Goal: Contribute content

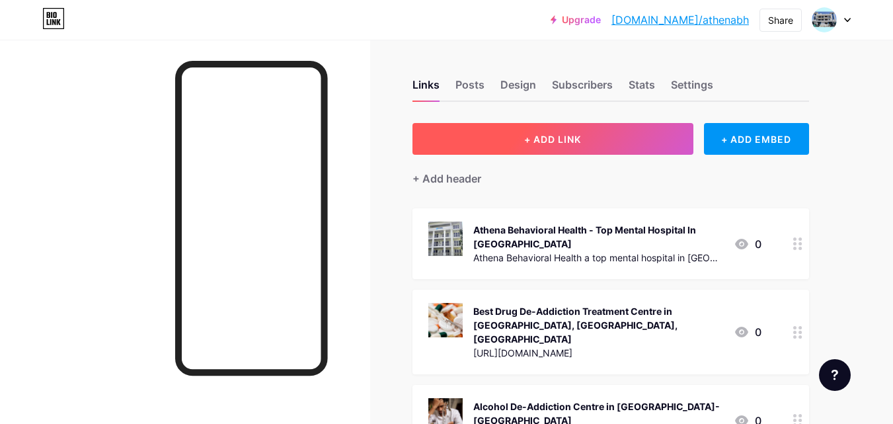
click at [521, 137] on button "+ ADD LINK" at bounding box center [553, 139] width 281 height 32
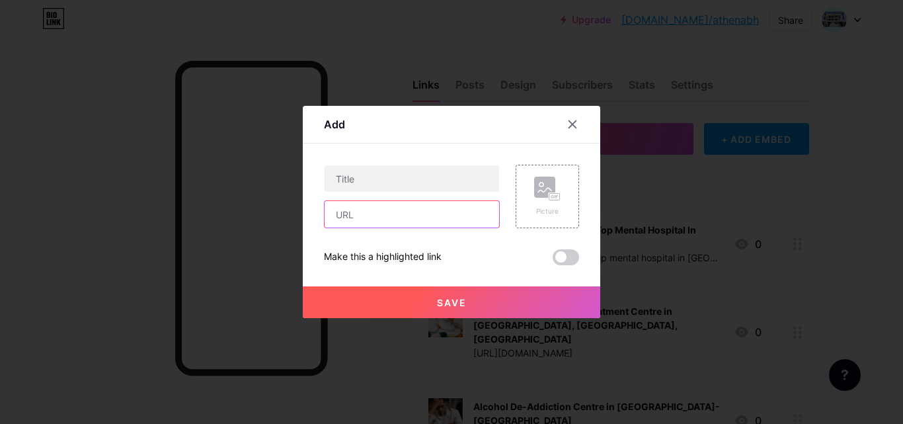
click at [386, 218] on input "text" at bounding box center [412, 214] width 175 height 26
paste input "[URL][DOMAIN_NAME]"
type input "[URL][DOMAIN_NAME]"
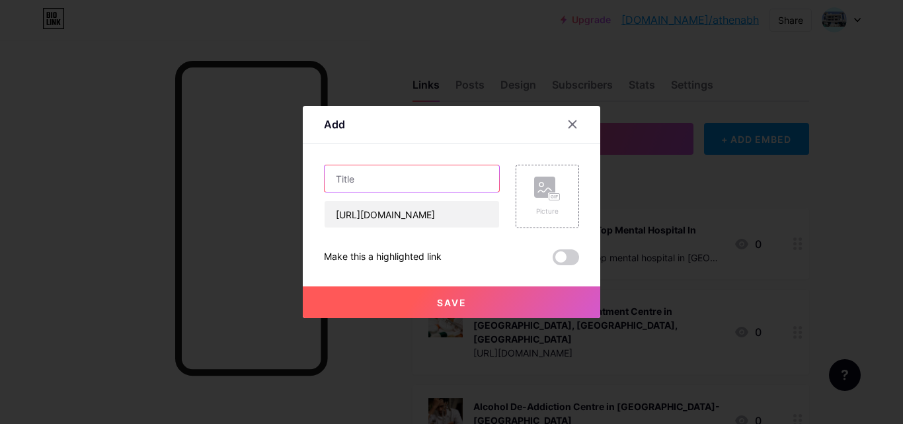
click at [370, 175] on input "text" at bounding box center [412, 178] width 175 height 26
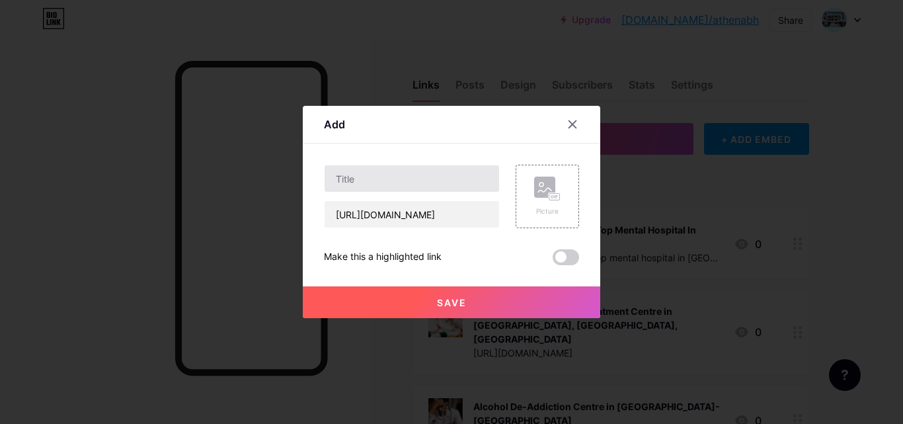
click at [319, 181] on div "Add Content YouTube Play YouTube video without leaving your page. ADD Vimeo Pla…" at bounding box center [452, 212] width 298 height 212
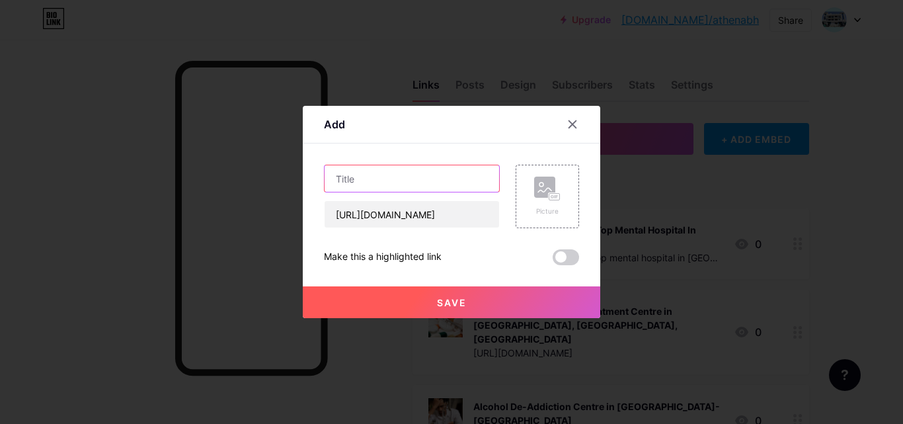
click at [360, 185] on input "text" at bounding box center [412, 178] width 175 height 26
paste input "Best Alcohol De-Addiction Centre in [GEOGRAPHIC_DATA] | Safe Recovery"
type input "Best Alcohol De-Addiction Centre in [GEOGRAPHIC_DATA] | Safe Recovery"
click at [533, 206] on div "Picture" at bounding box center [547, 196] width 63 height 63
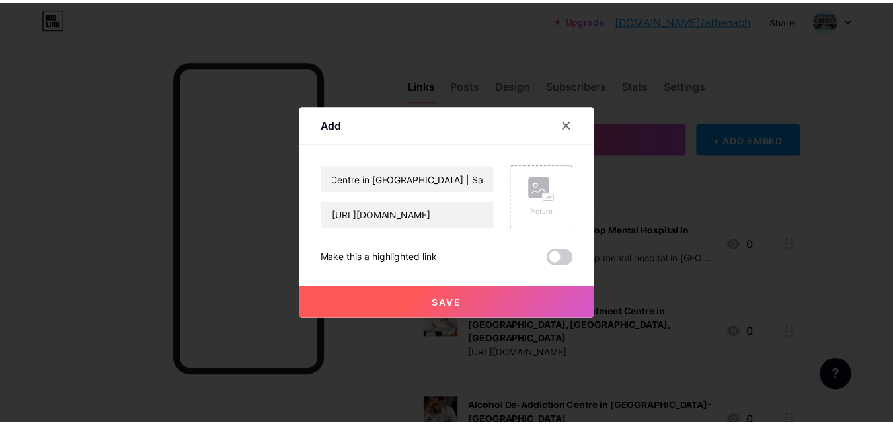
scroll to position [0, 0]
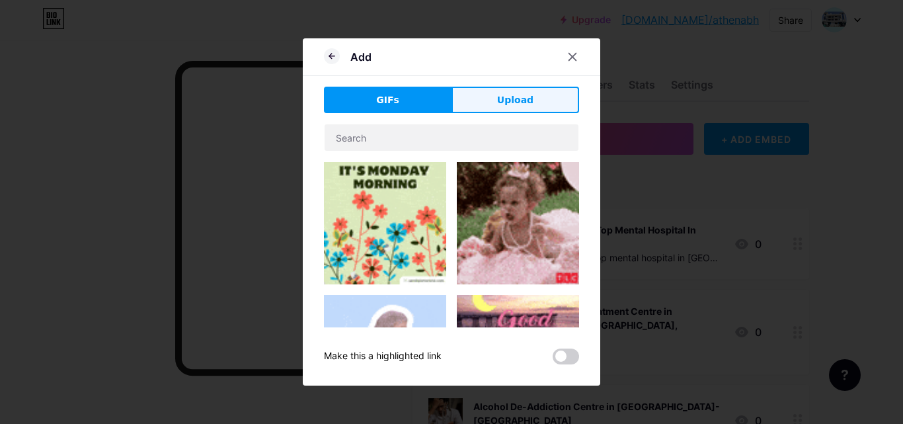
click at [504, 106] on span "Upload" at bounding box center [515, 100] width 36 height 14
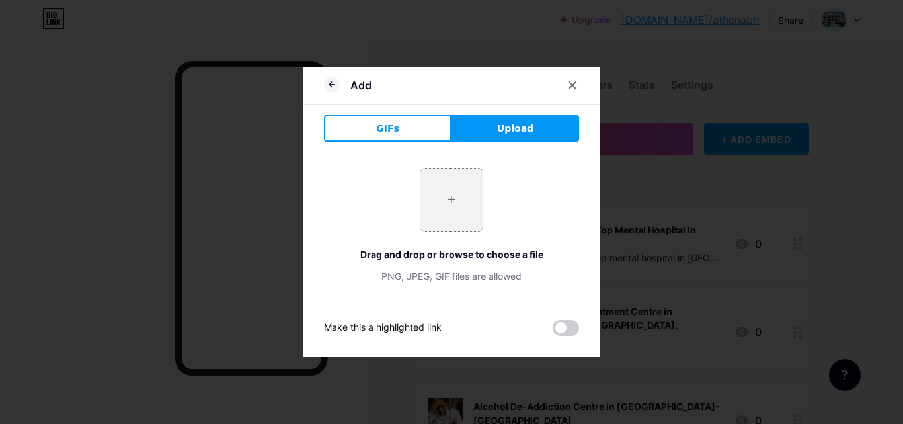
click at [469, 194] on input "file" at bounding box center [452, 200] width 62 height 62
type input "C:\fakepath\Alcohol De-Addiction Centre in [GEOGRAPHIC_DATA] (1).jpg"
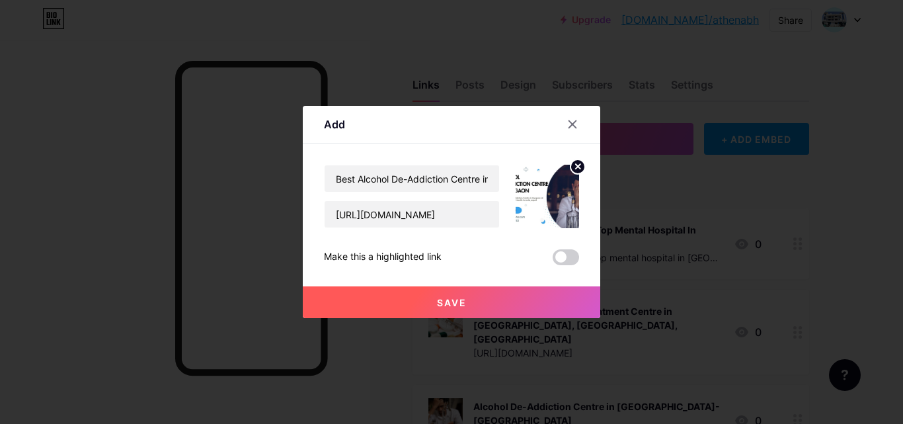
click at [434, 305] on button "Save" at bounding box center [452, 302] width 298 height 32
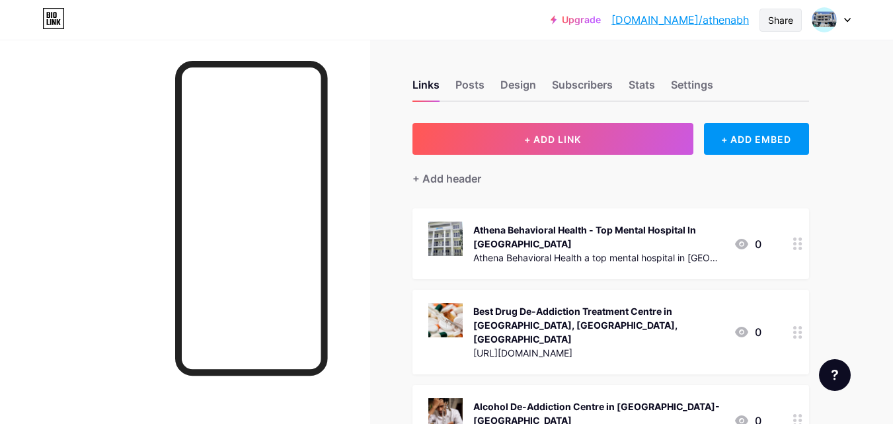
click at [777, 20] on div "Share" at bounding box center [780, 20] width 25 height 14
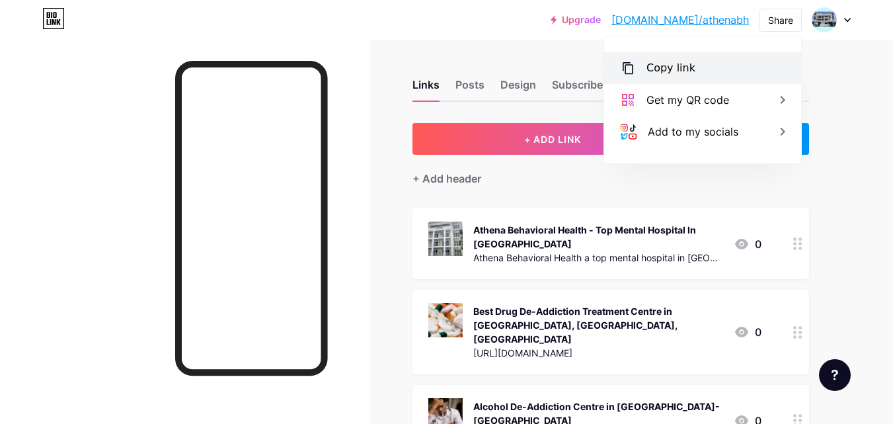
click at [728, 61] on div "Copy link" at bounding box center [702, 68] width 197 height 32
